Goal: Information Seeking & Learning: Find specific fact

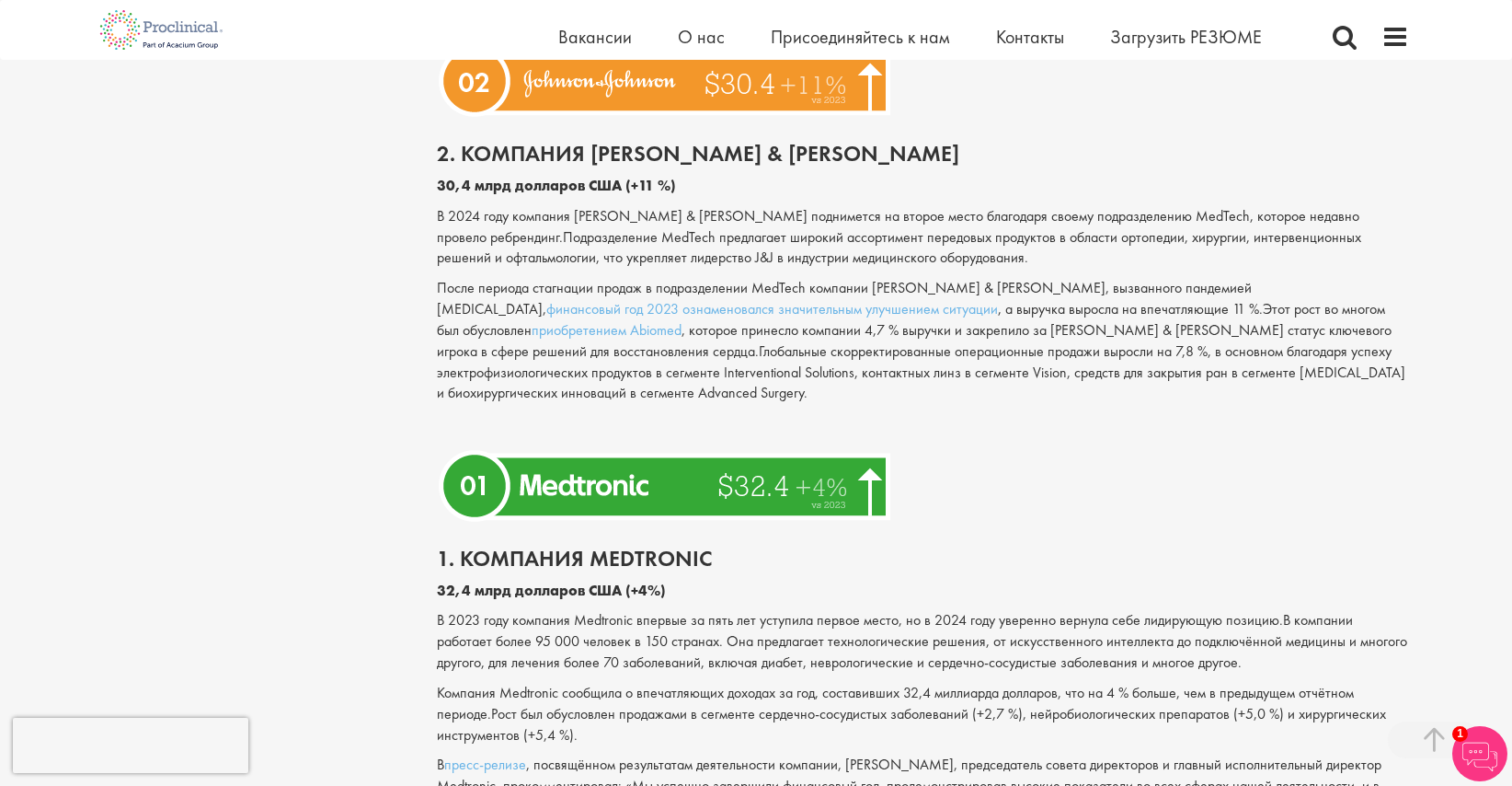
scroll to position [5211, 0]
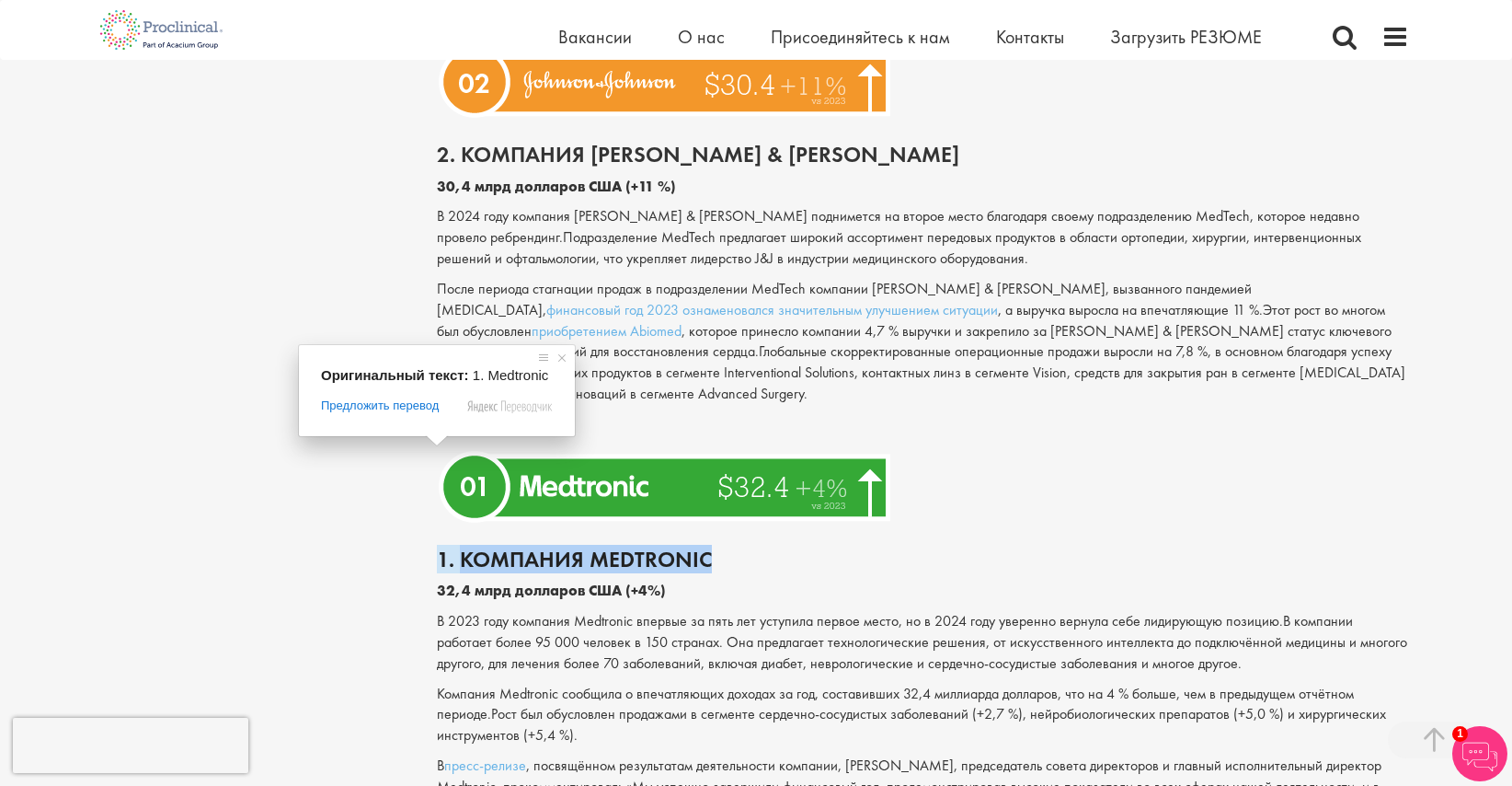
drag, startPoint x: 712, startPoint y: 448, endPoint x: 460, endPoint y: 456, distance: 252.1
click at [460, 548] on h2 "1. Компания Medtronic" at bounding box center [923, 560] width 973 height 24
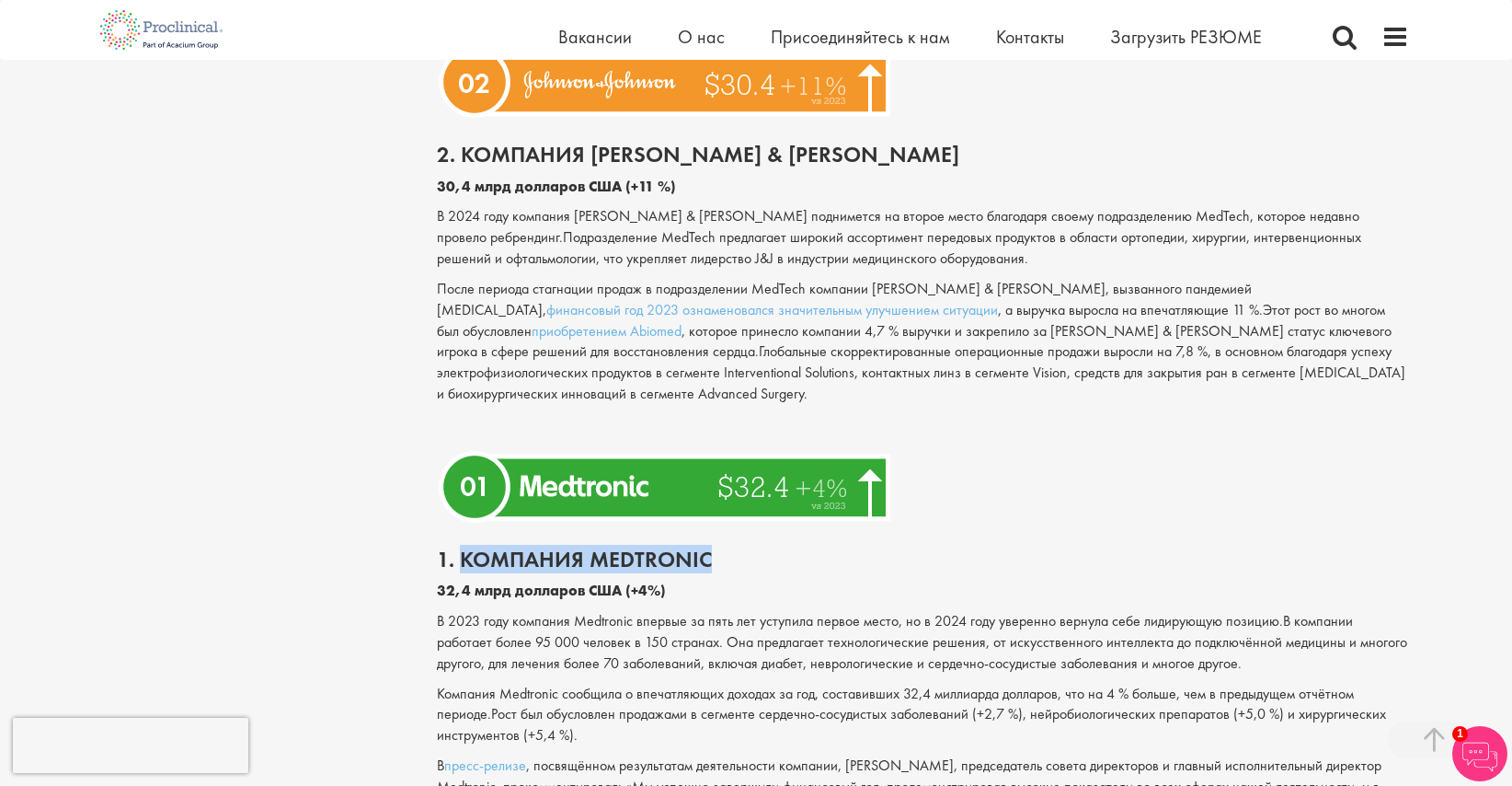
copy ya-tr-span "Компания Medtronic"
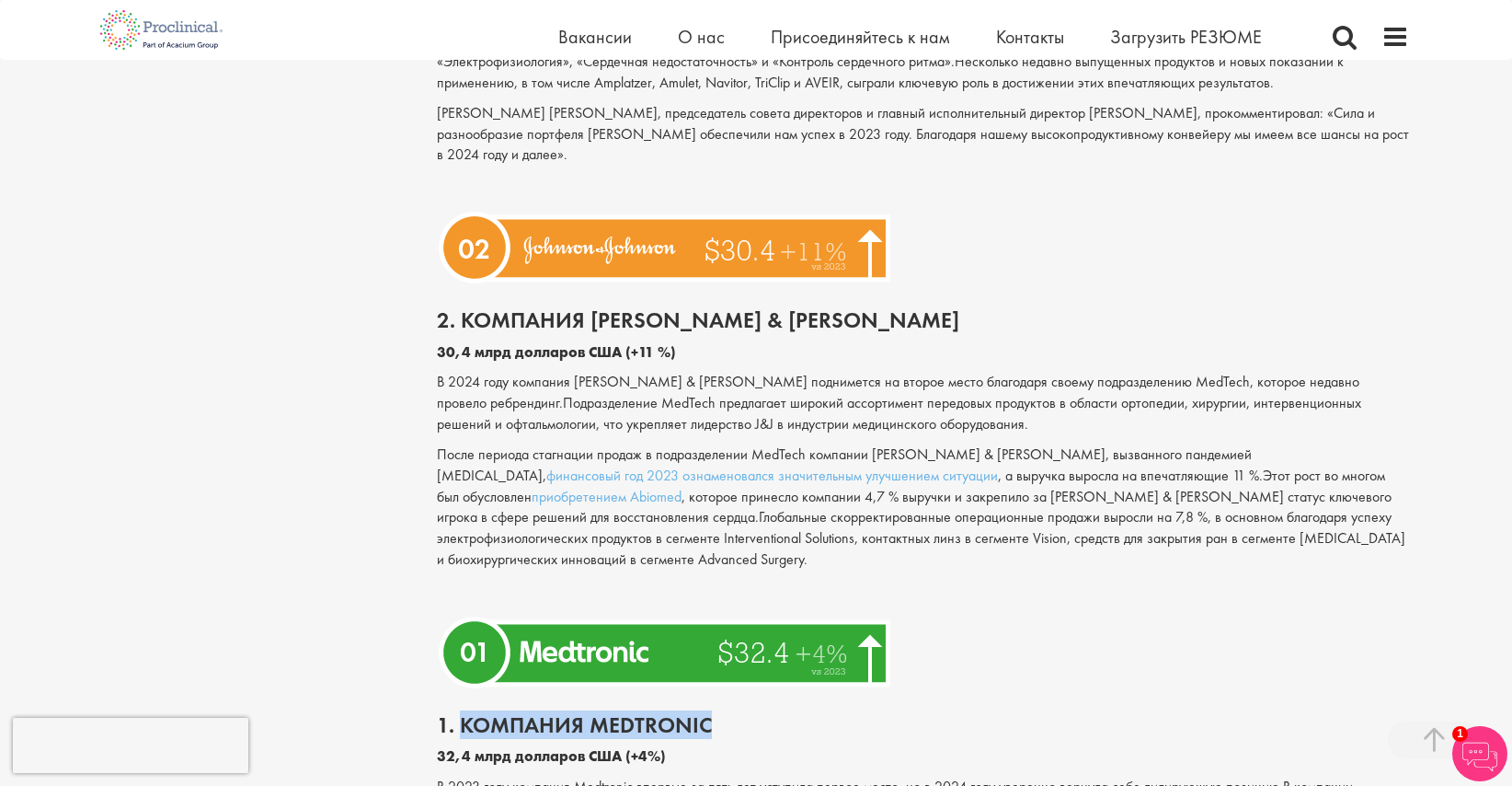
scroll to position [5067, 0]
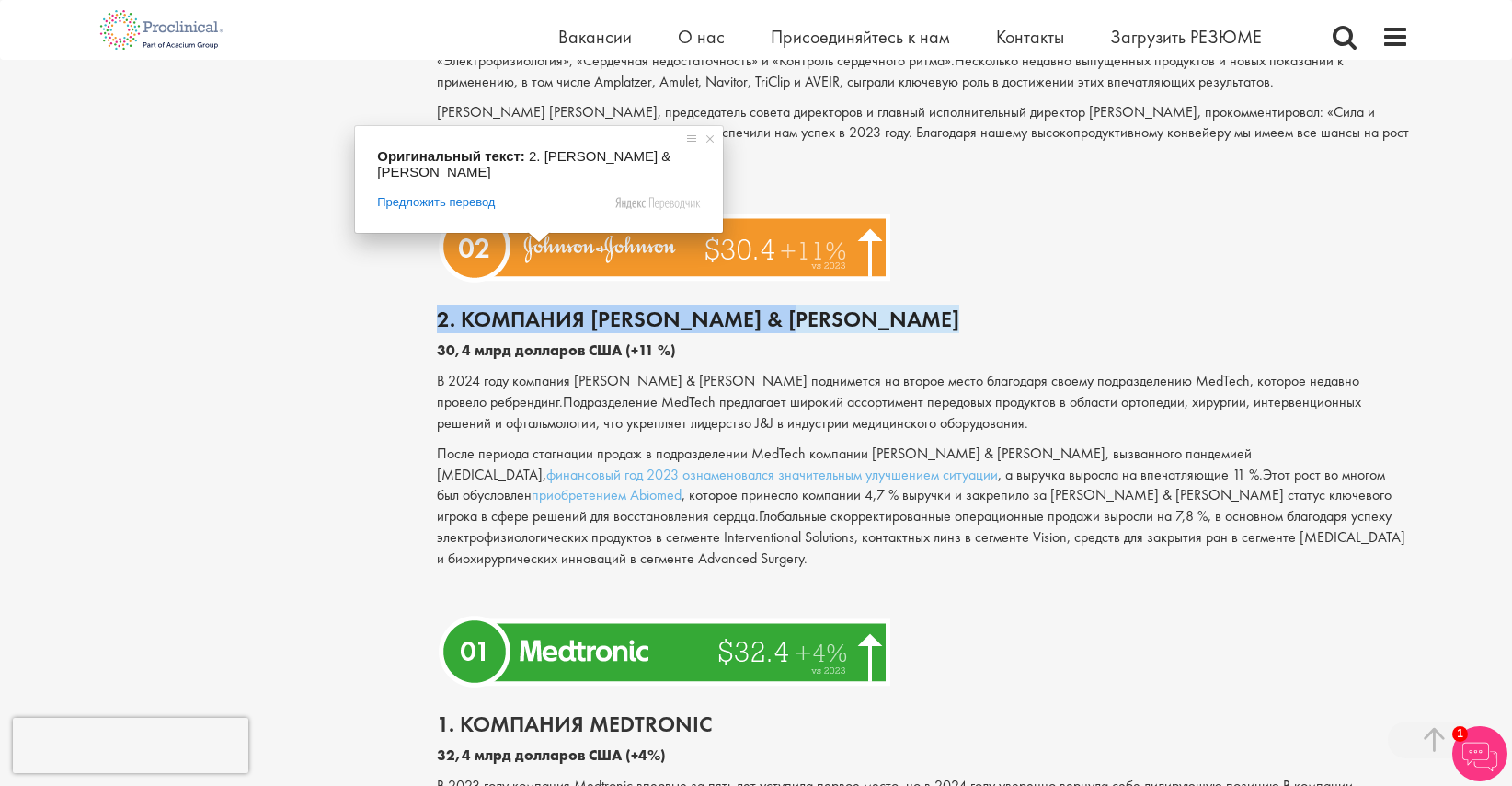
drag, startPoint x: 836, startPoint y: 234, endPoint x: 439, endPoint y: 236, distance: 397.0
click at [439, 307] on h2 "2. Компания [PERSON_NAME] & [PERSON_NAME]" at bounding box center [923, 319] width 973 height 24
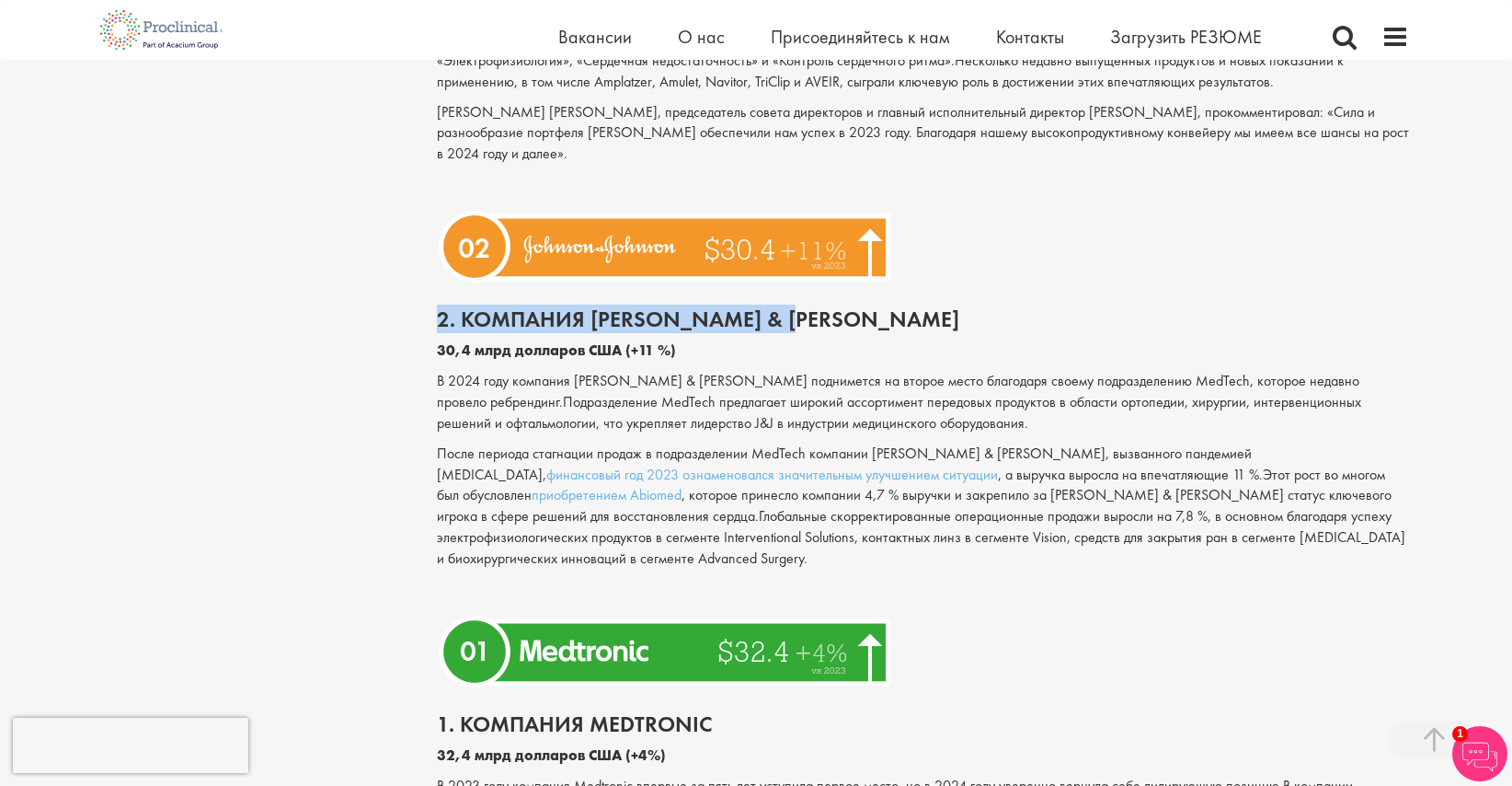
click at [457, 305] on ya-tr-span "2. Компания [PERSON_NAME] & [PERSON_NAME]" at bounding box center [697, 318] width 522 height 29
drag, startPoint x: 457, startPoint y: 236, endPoint x: 828, endPoint y: 227, distance: 371.1
click at [828, 307] on h2 "2. Компания [PERSON_NAME] & [PERSON_NAME]" at bounding box center [923, 319] width 973 height 24
copy ya-tr-span "Компания [PERSON_NAME] & [PERSON_NAME]"
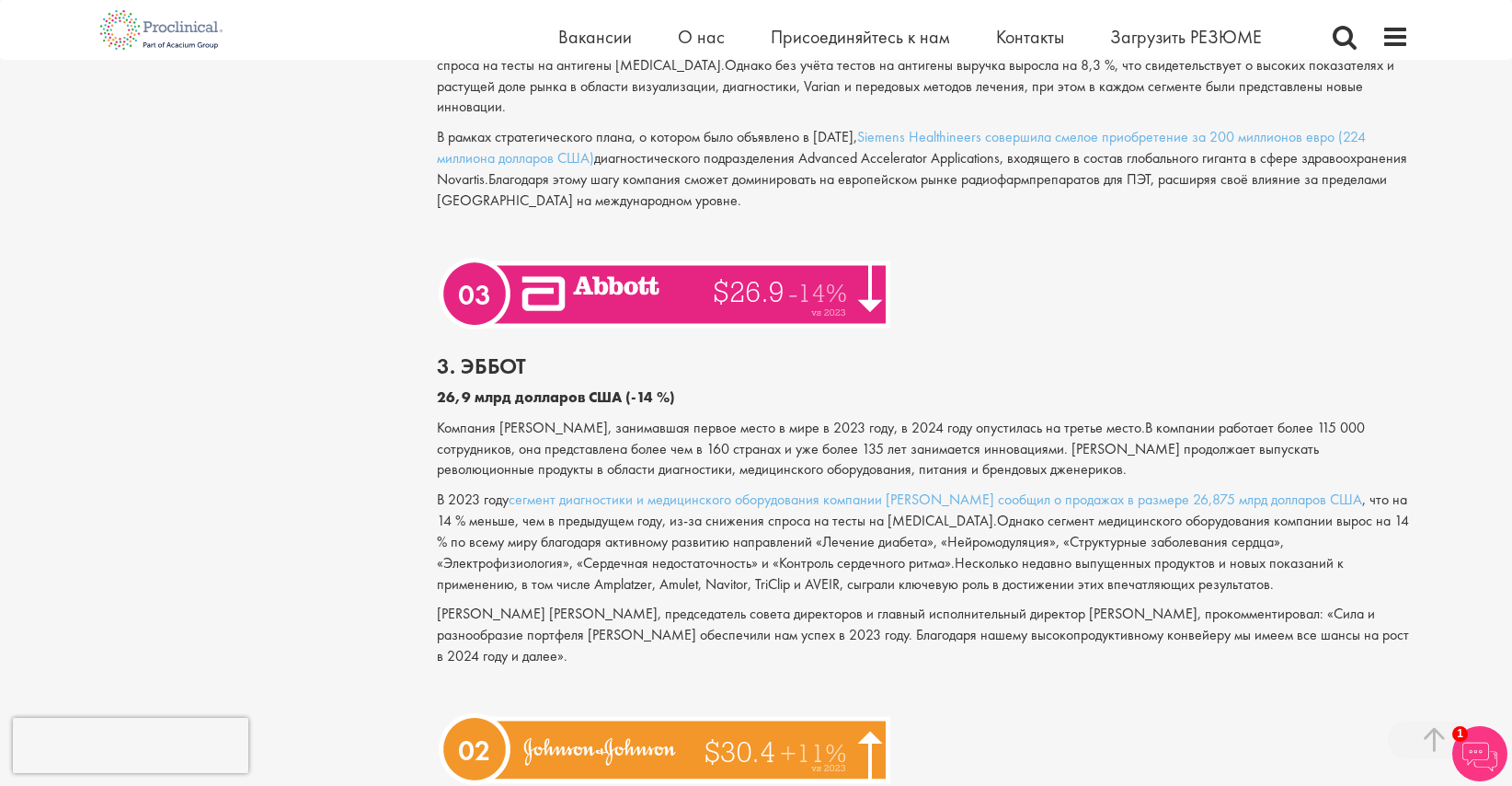
scroll to position [4603, 0]
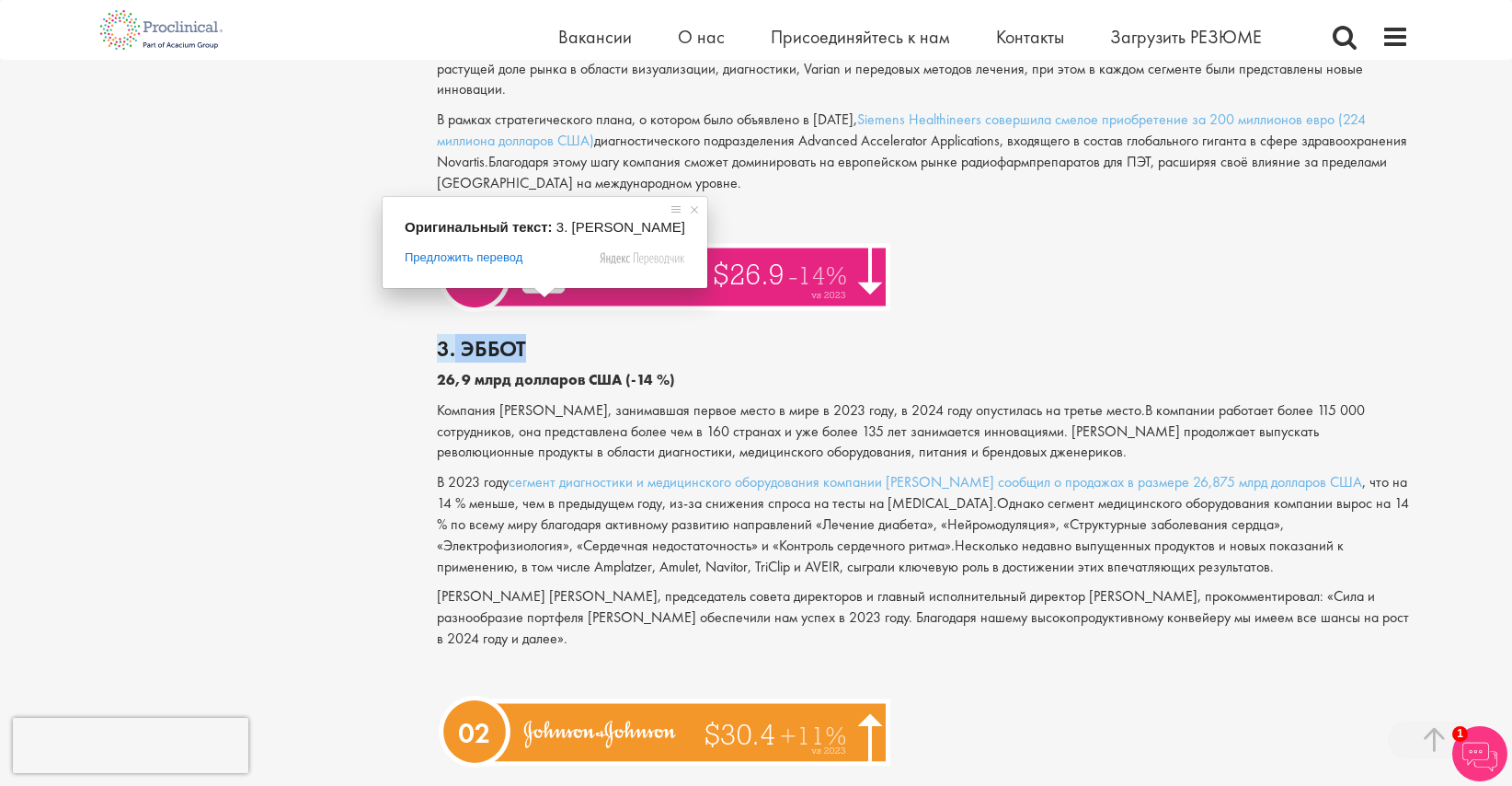
drag, startPoint x: 533, startPoint y: 303, endPoint x: 452, endPoint y: 318, distance: 82.4
click at [452, 337] on h2 "3. Эббот" at bounding box center [923, 349] width 973 height 24
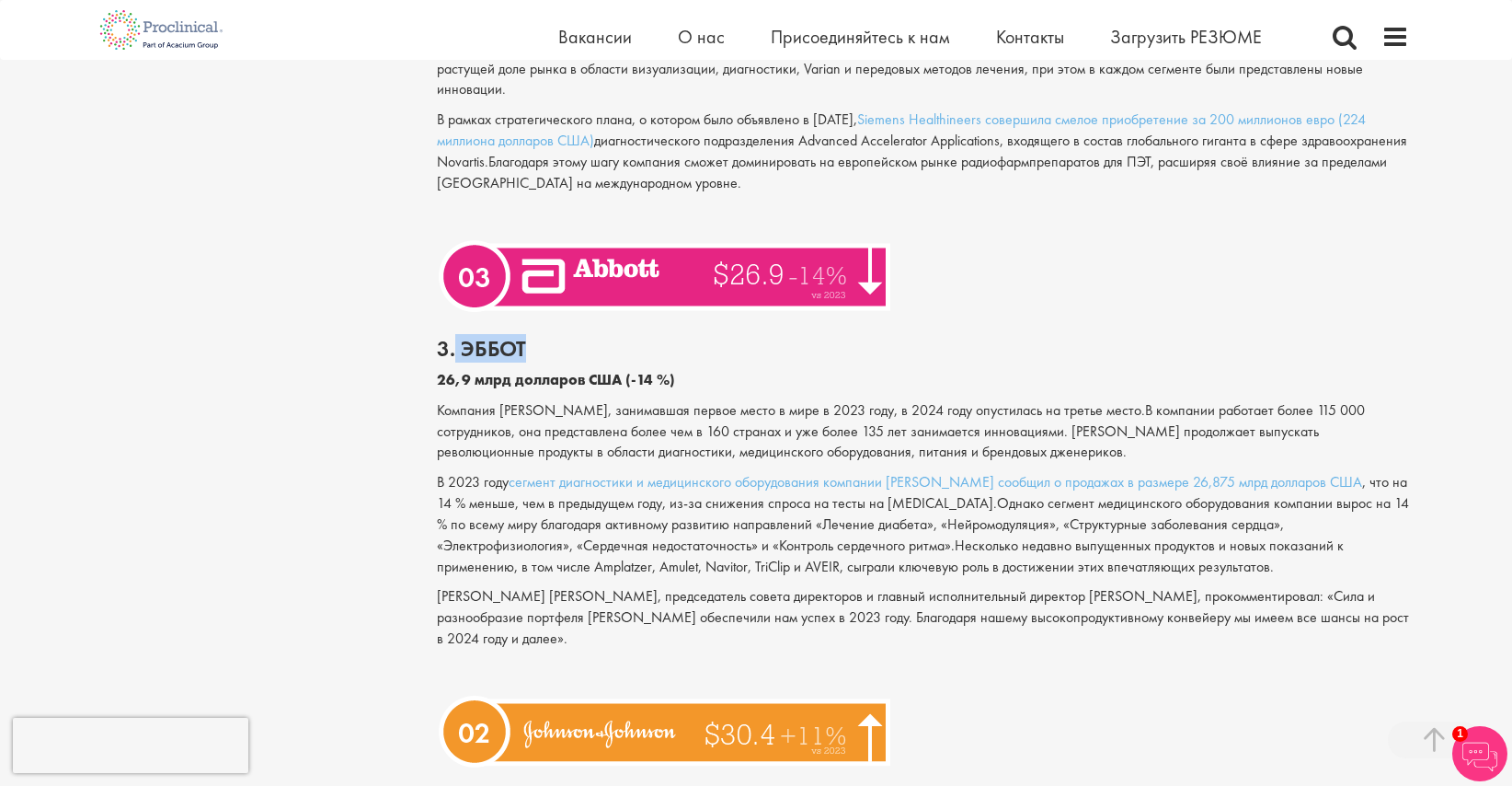
copy ya-tr-span "Эббот"
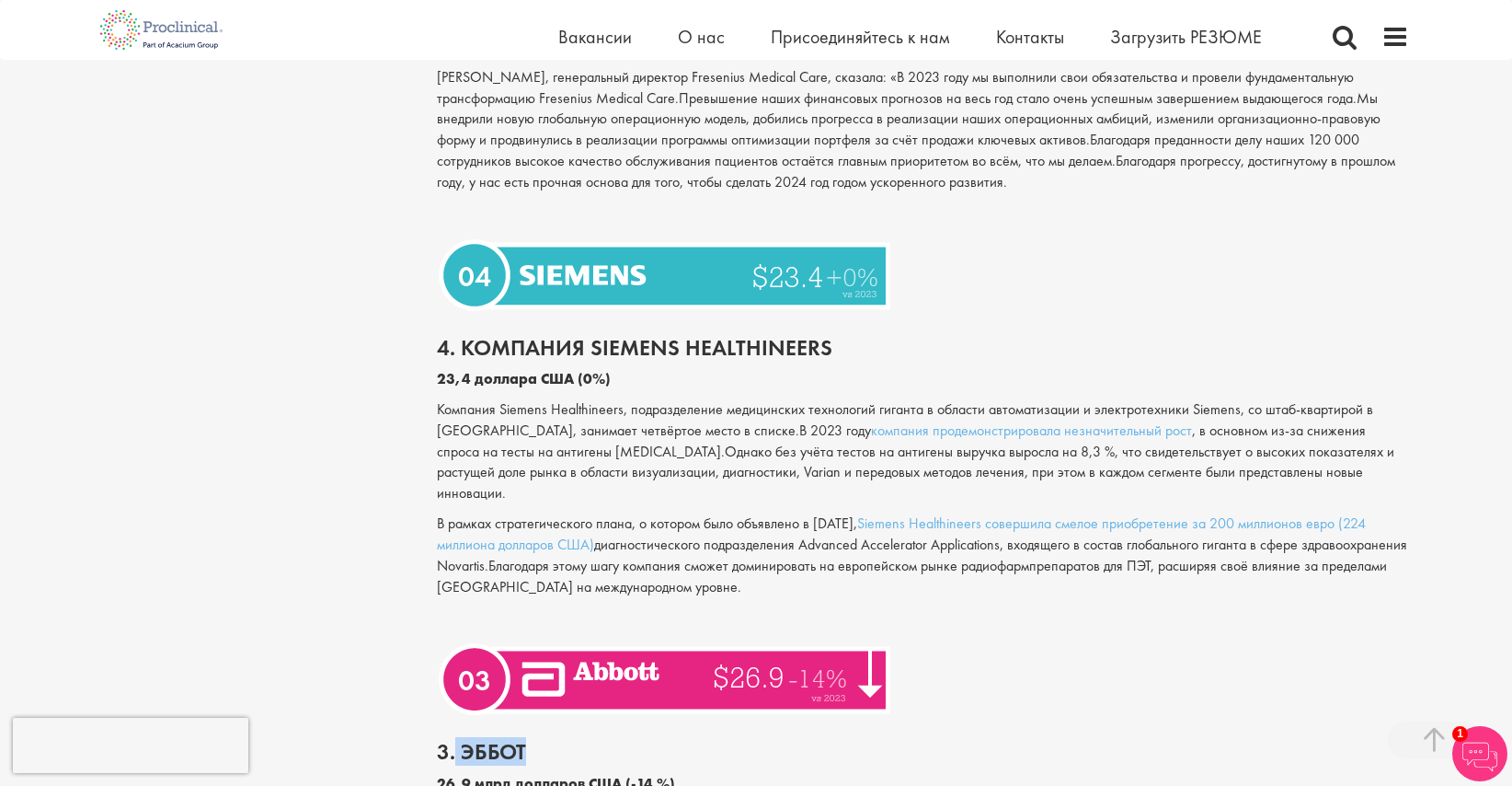
scroll to position [4301, 0]
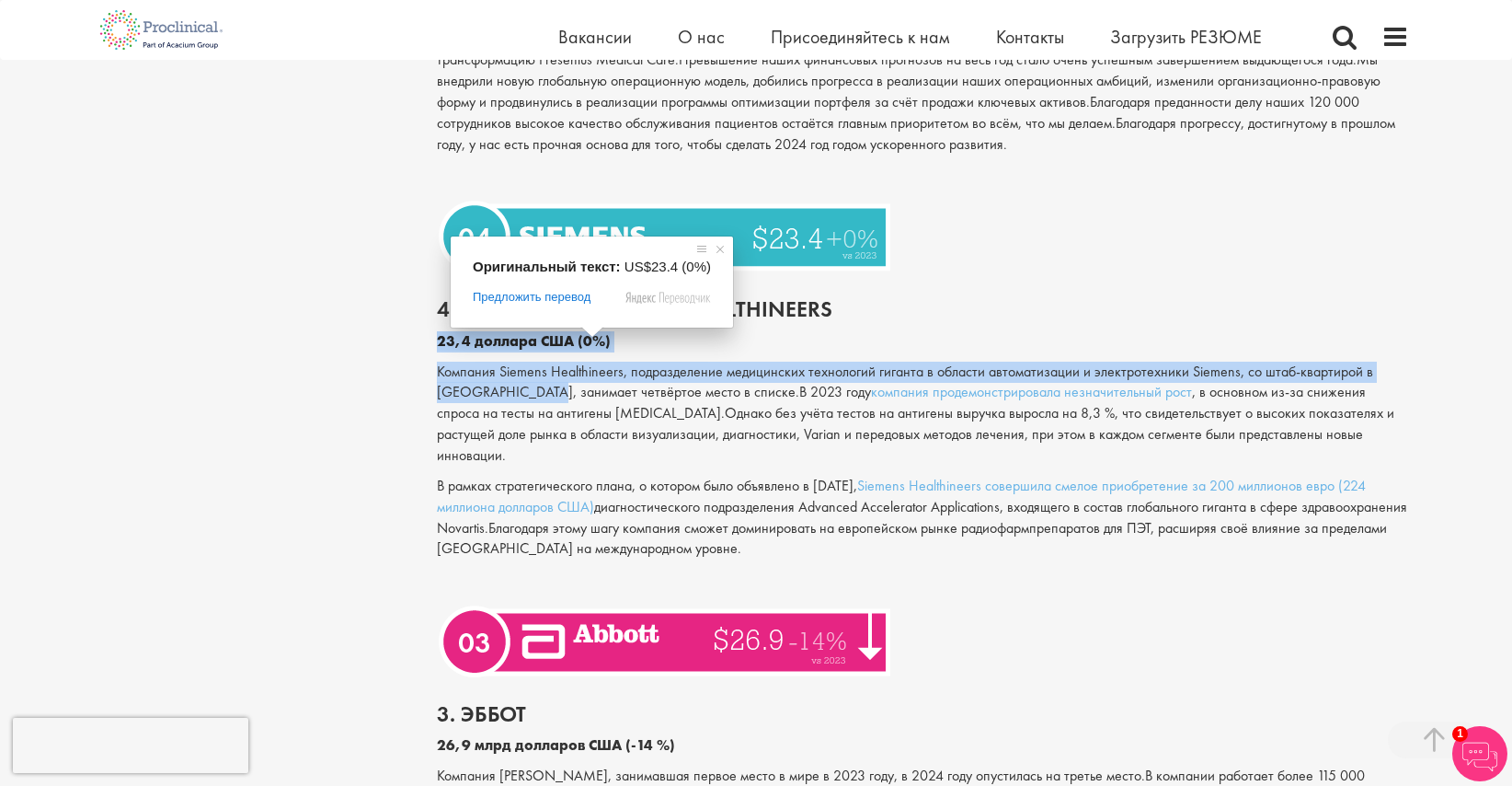
drag, startPoint x: 850, startPoint y: 291, endPoint x: 547, endPoint y: 400, distance: 322.0
click at [547, 400] on div "4. Компания Siemens Healthineers 23,4 доллара США (0%) Компания Siemens Healthi…" at bounding box center [923, 439] width 1001 height 320
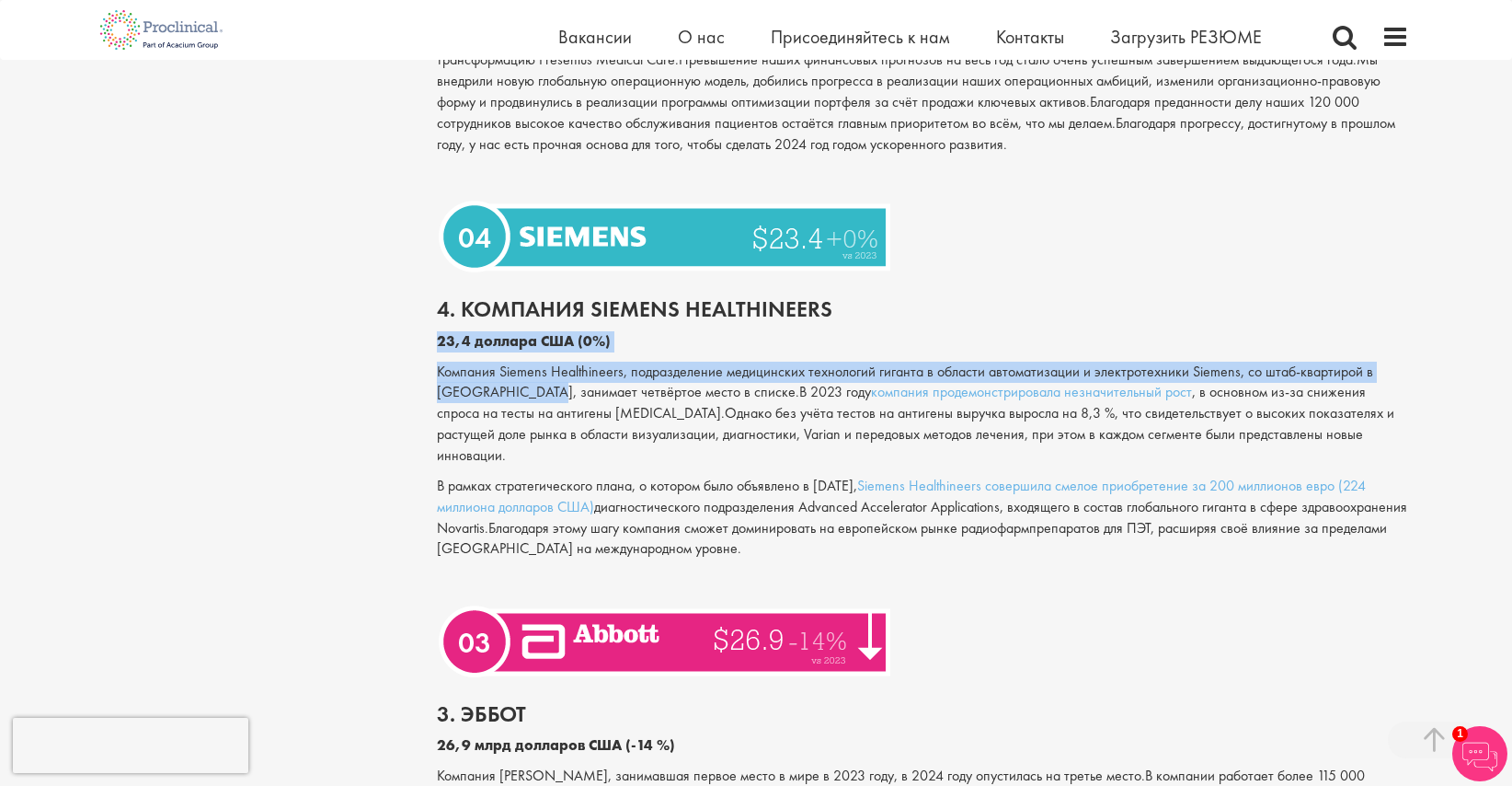
click at [547, 400] on ya-tr-span "Компания Siemens Healthineers, подразделение медицинских технологий гиганта в о…" at bounding box center [905, 381] width 937 height 40
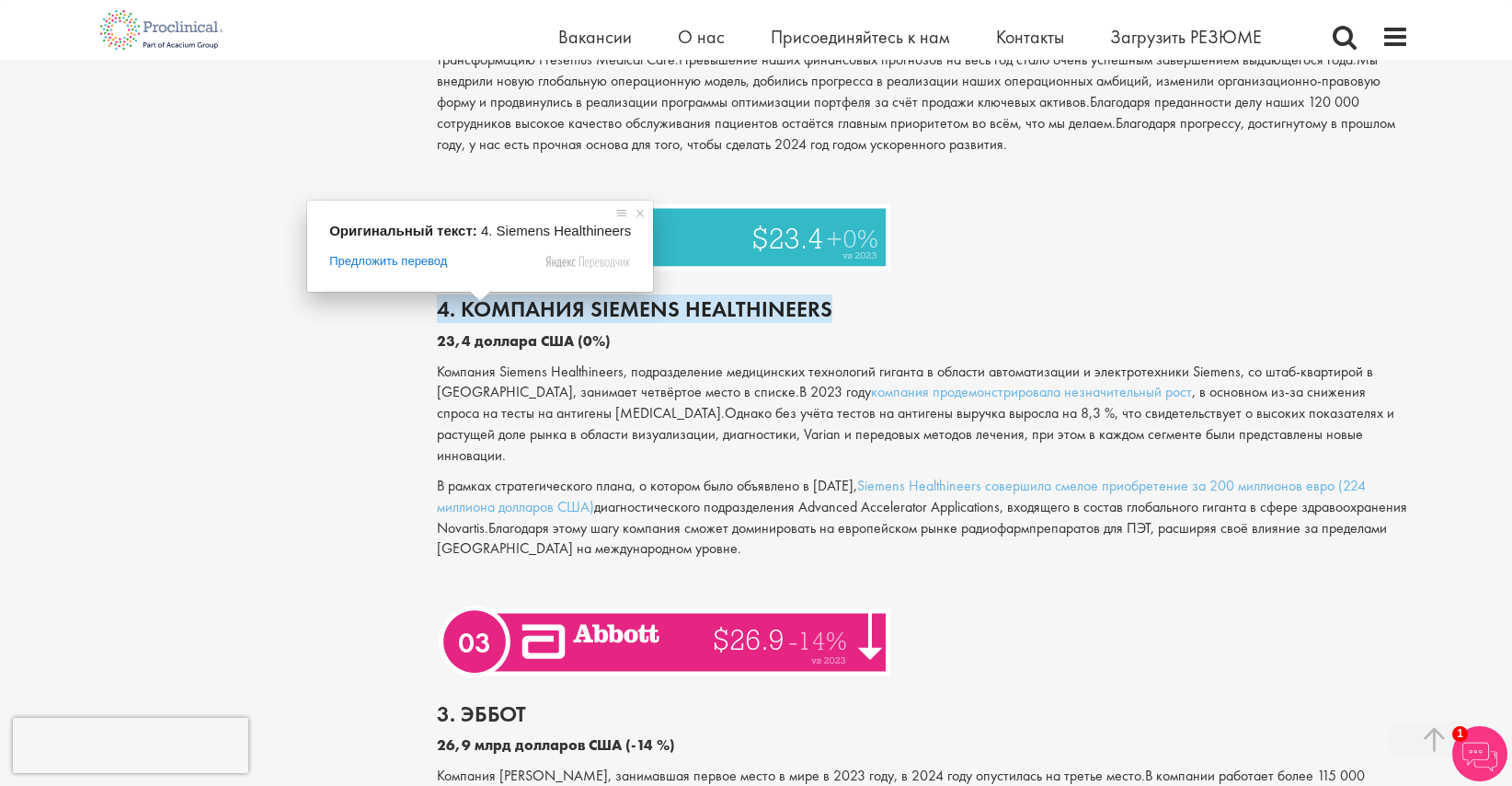
click at [468, 302] on span at bounding box center [480, 296] width 24 height 11
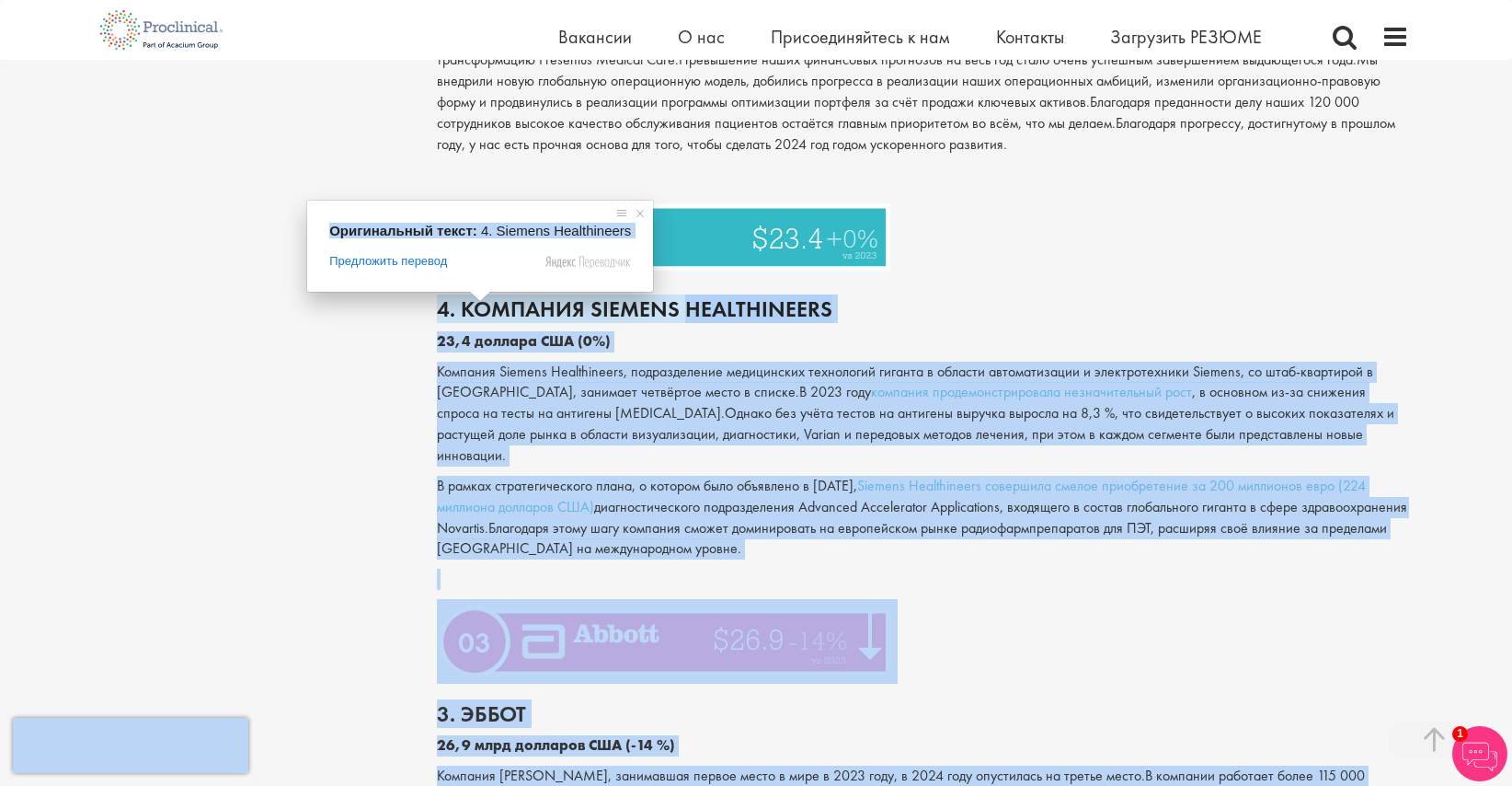
drag, startPoint x: 465, startPoint y: 303, endPoint x: 684, endPoint y: 292, distance: 219.3
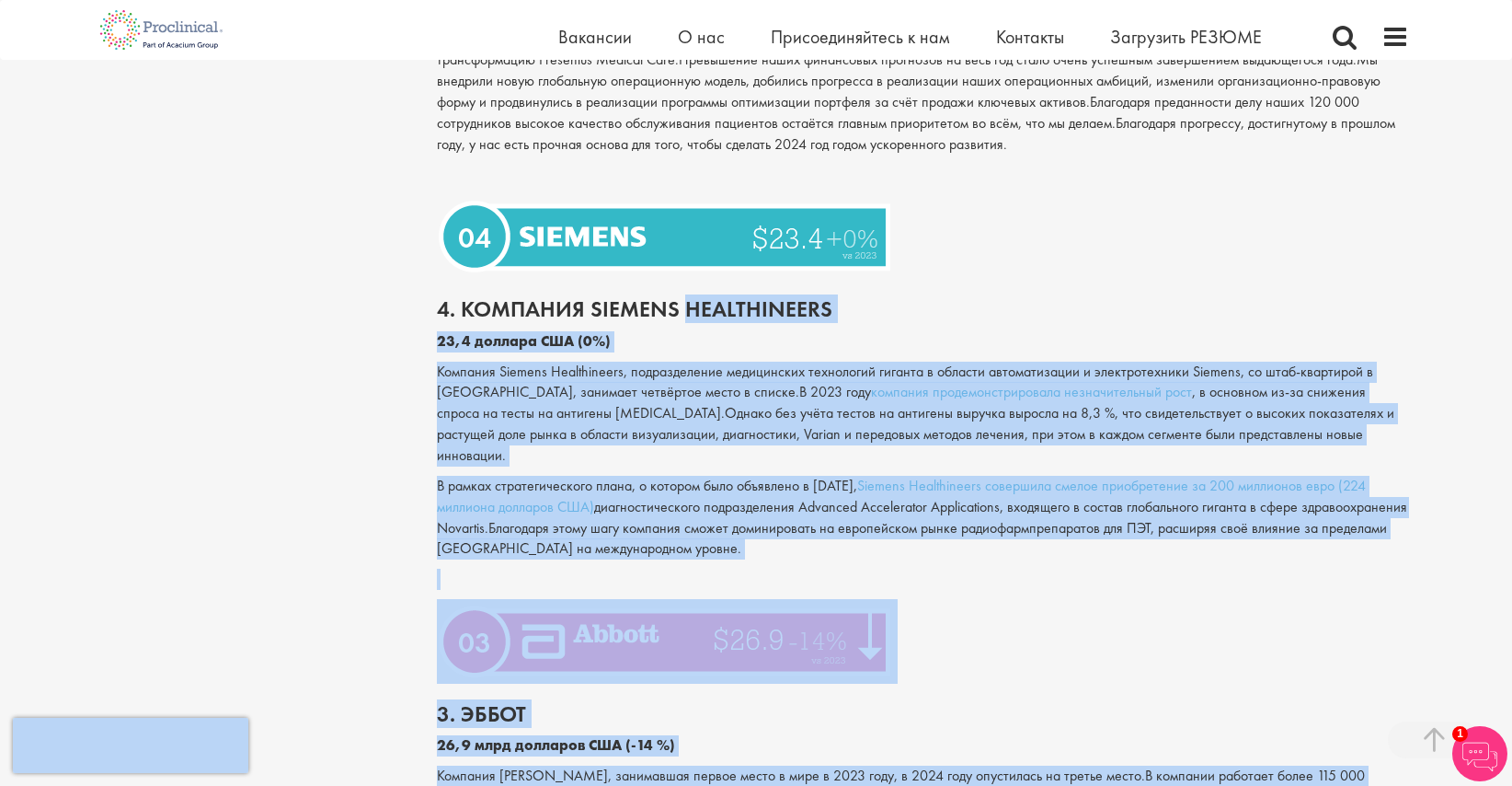
click at [877, 298] on h2 "4. Компания Siemens Healthineers" at bounding box center [923, 309] width 973 height 24
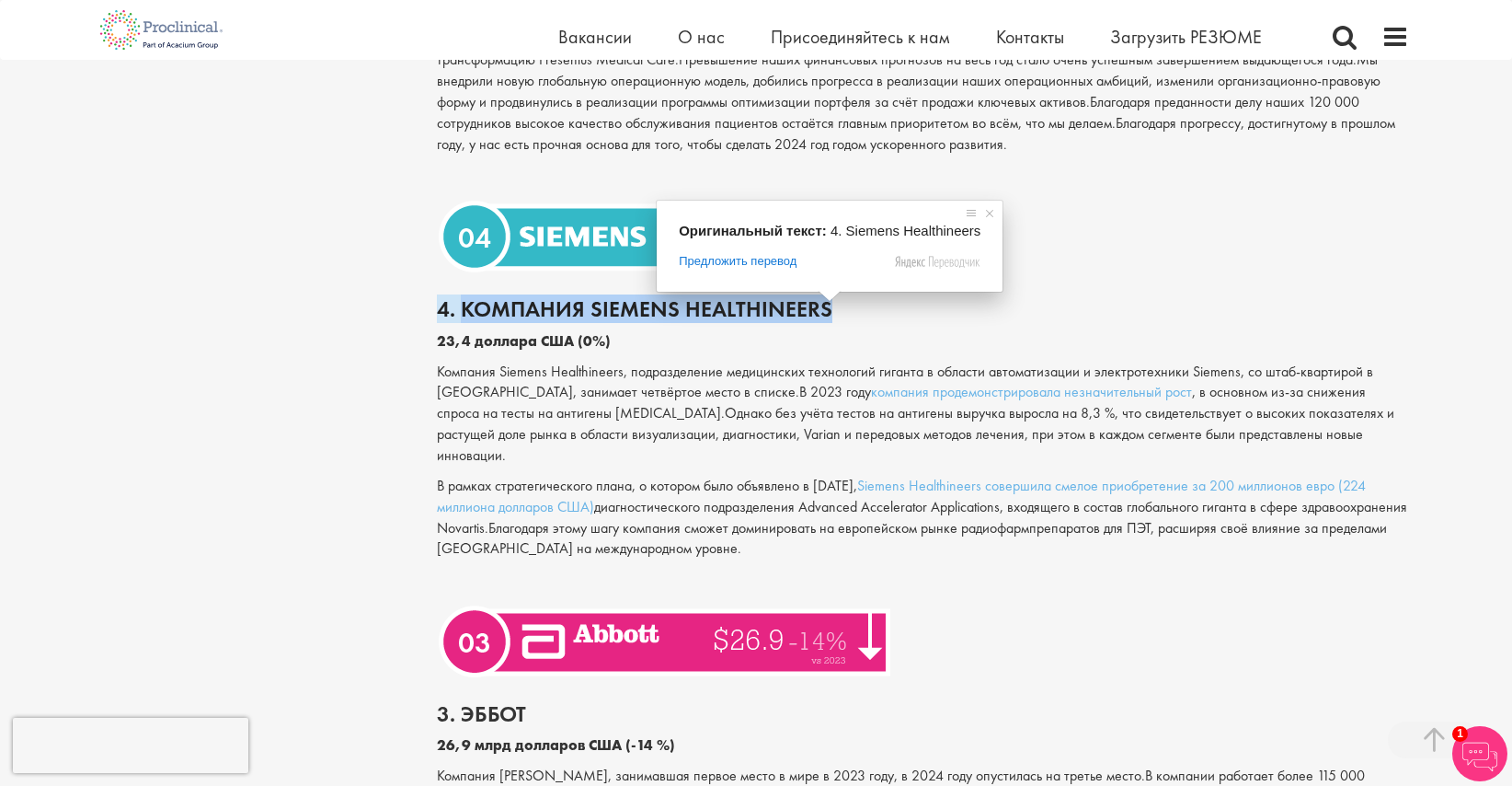
drag, startPoint x: 877, startPoint y: 298, endPoint x: 462, endPoint y: 307, distance: 415.1
click at [462, 307] on h2 "4. Компания Siemens Healthineers" at bounding box center [923, 309] width 973 height 24
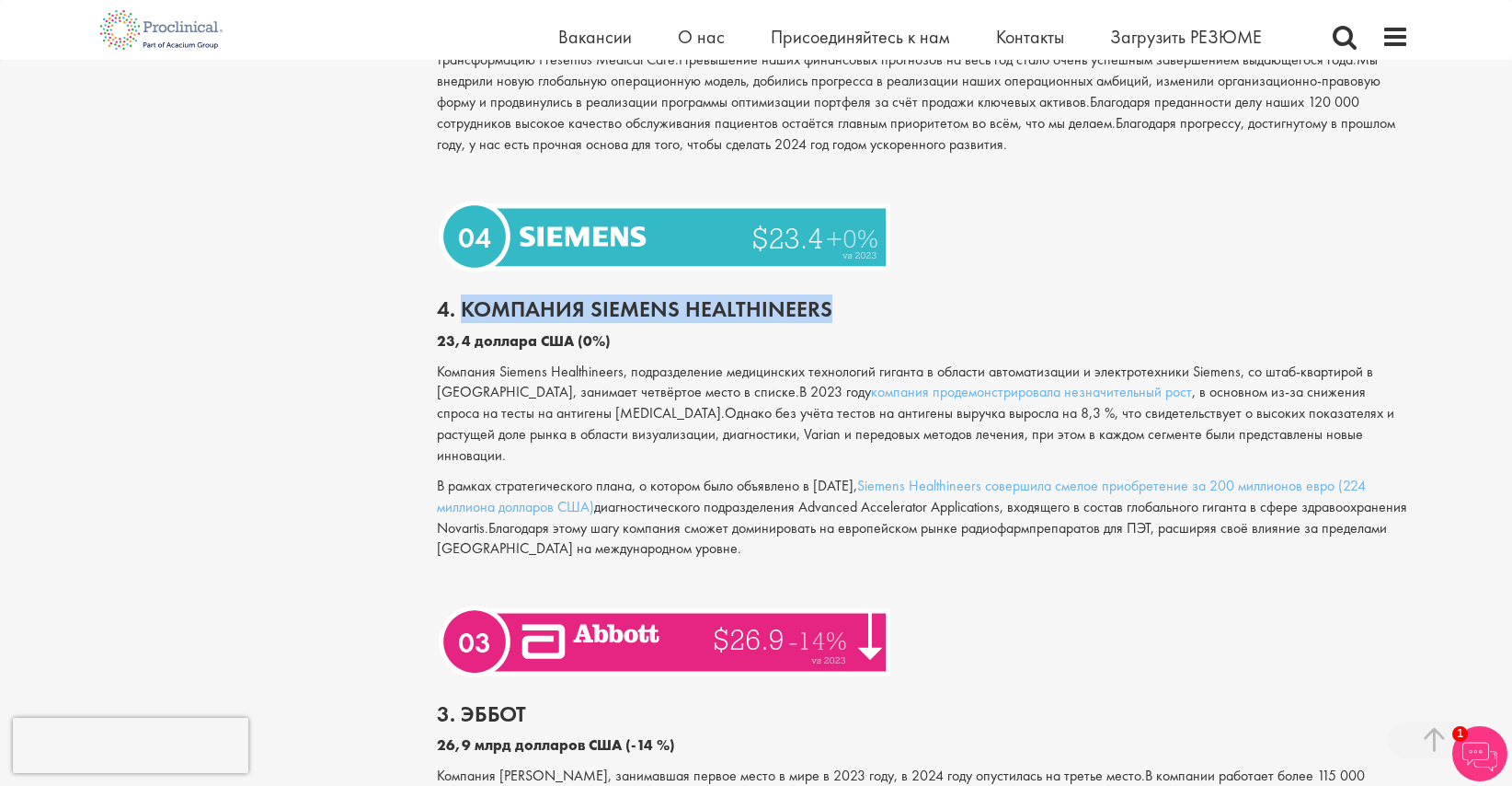
copy ya-tr-span "Компания Siemens Healthineers"
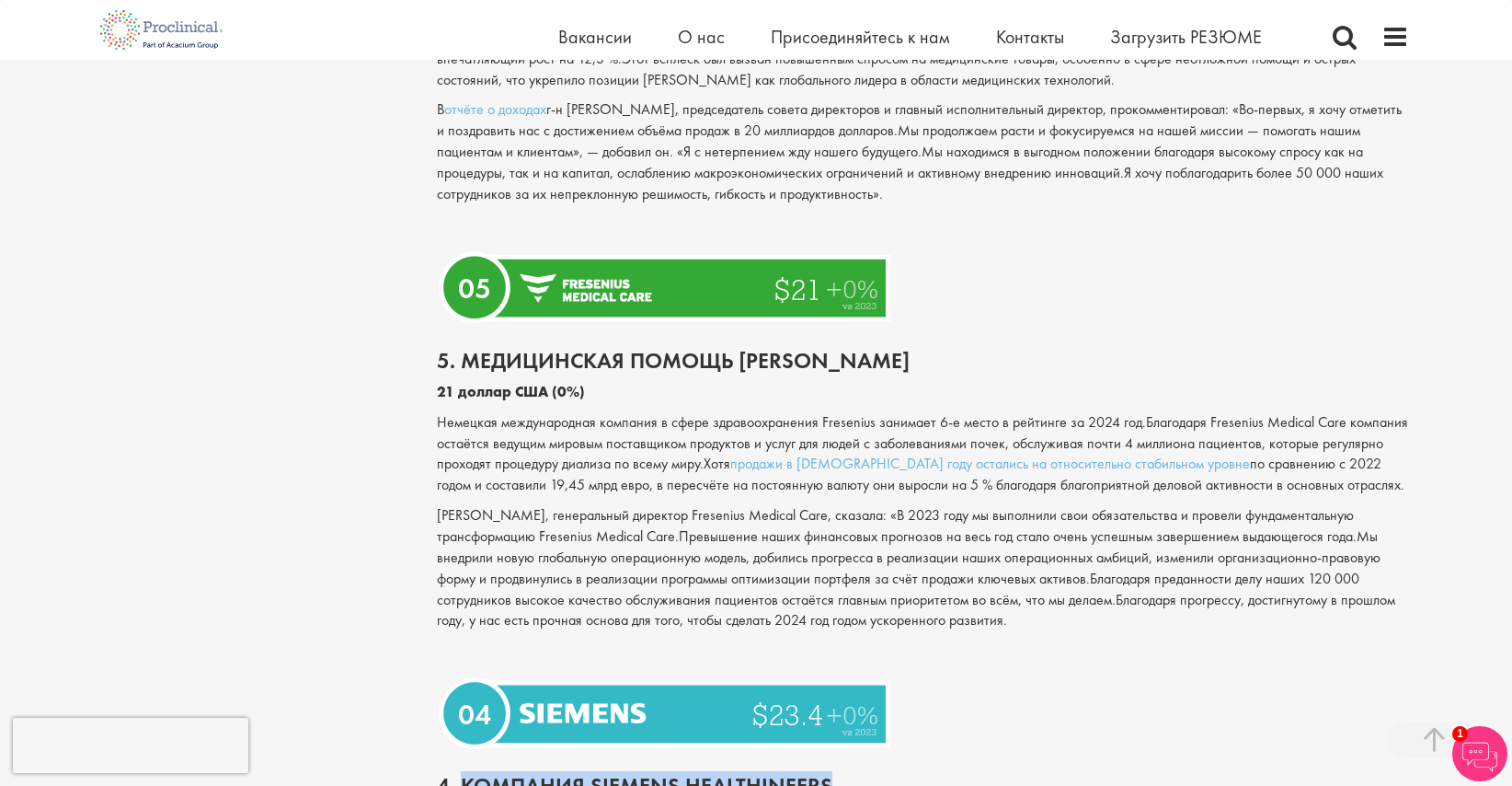
scroll to position [3866, 0]
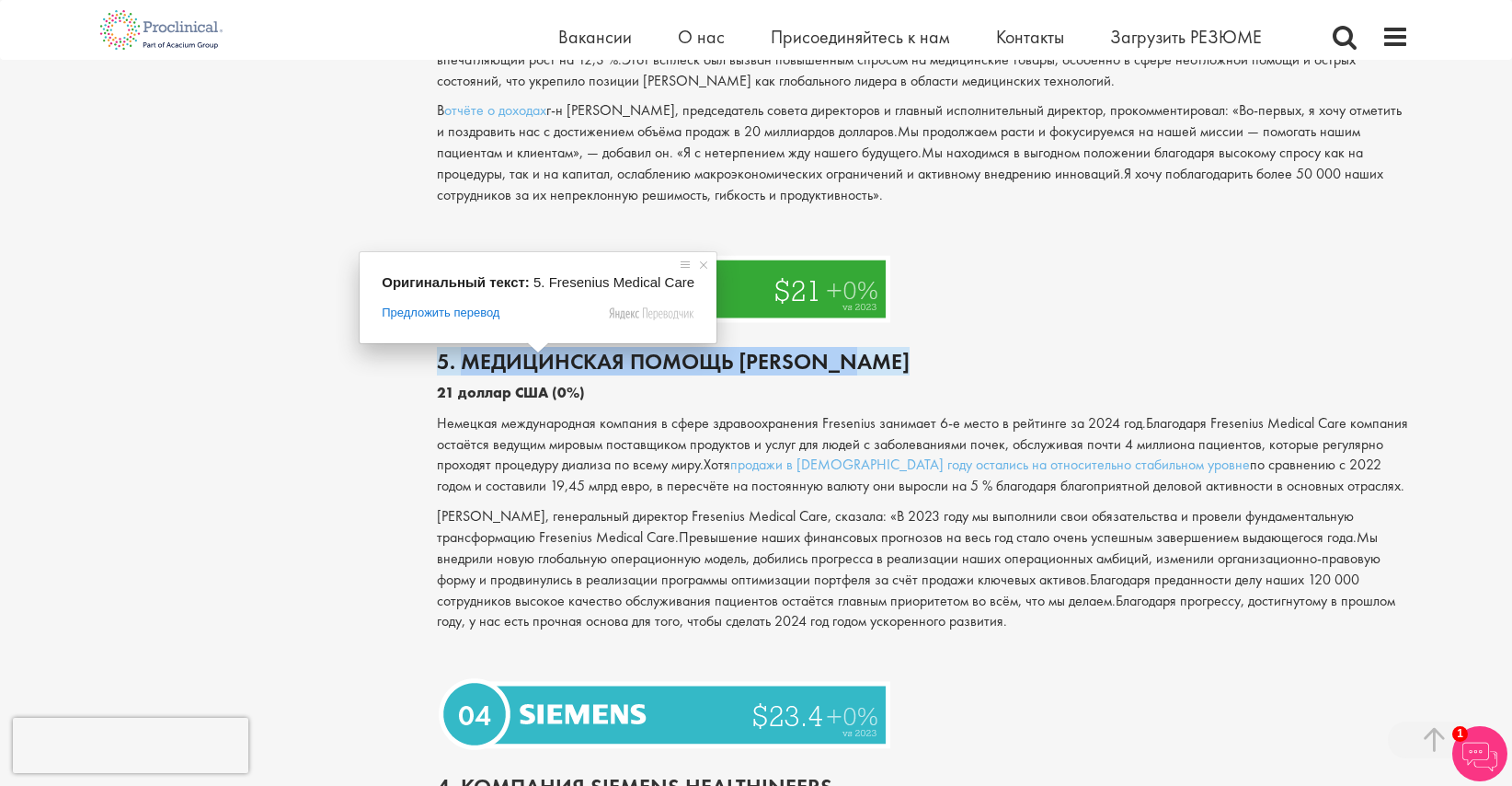
drag, startPoint x: 862, startPoint y: 366, endPoint x: 466, endPoint y: 362, distance: 396.0
click at [466, 362] on h2 "5. Медицинская помощь [PERSON_NAME]" at bounding box center [923, 361] width 973 height 24
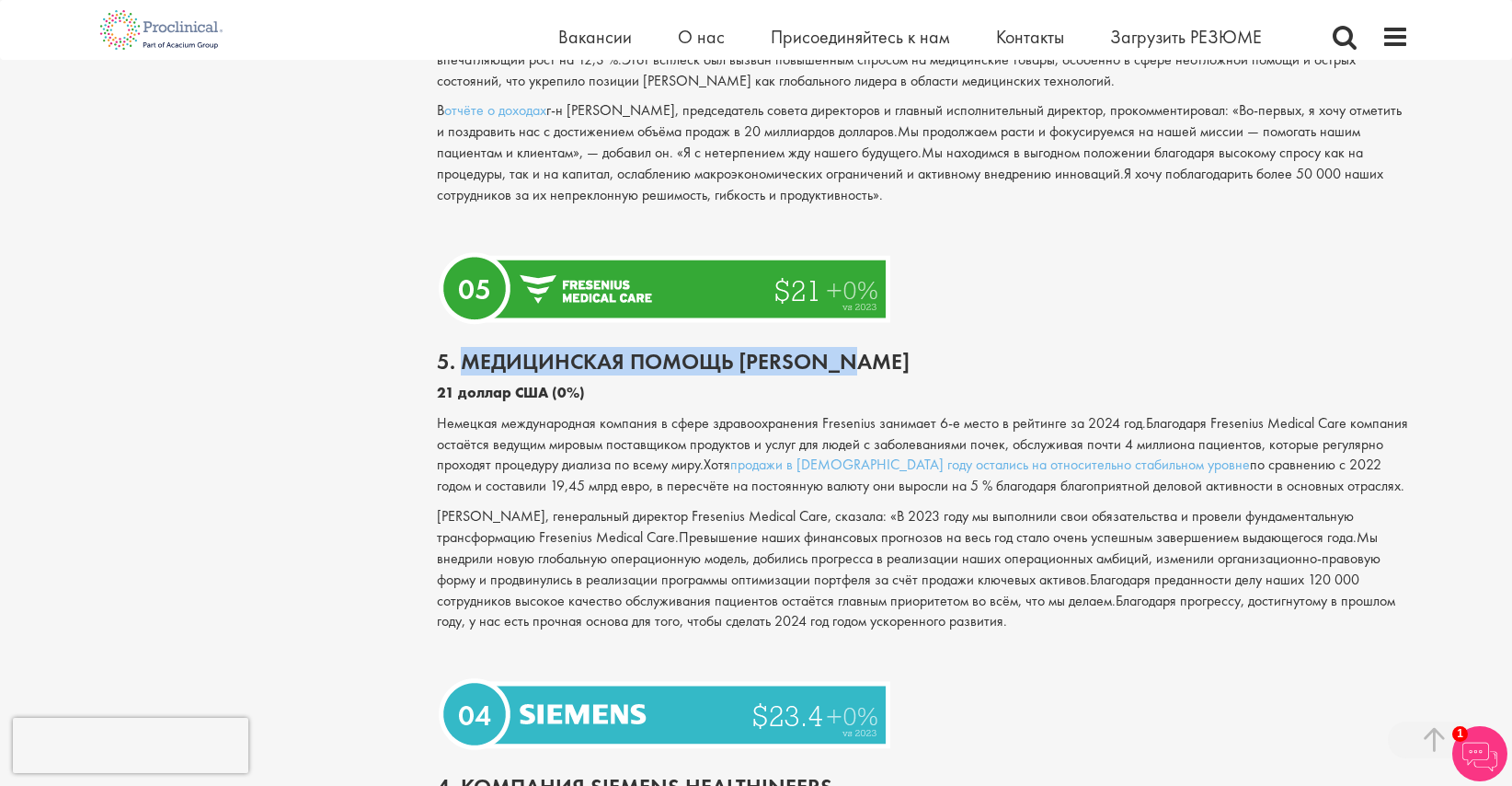
copy ya-tr-span "Медицинская помощь [PERSON_NAME]"
